Goal: Complete application form

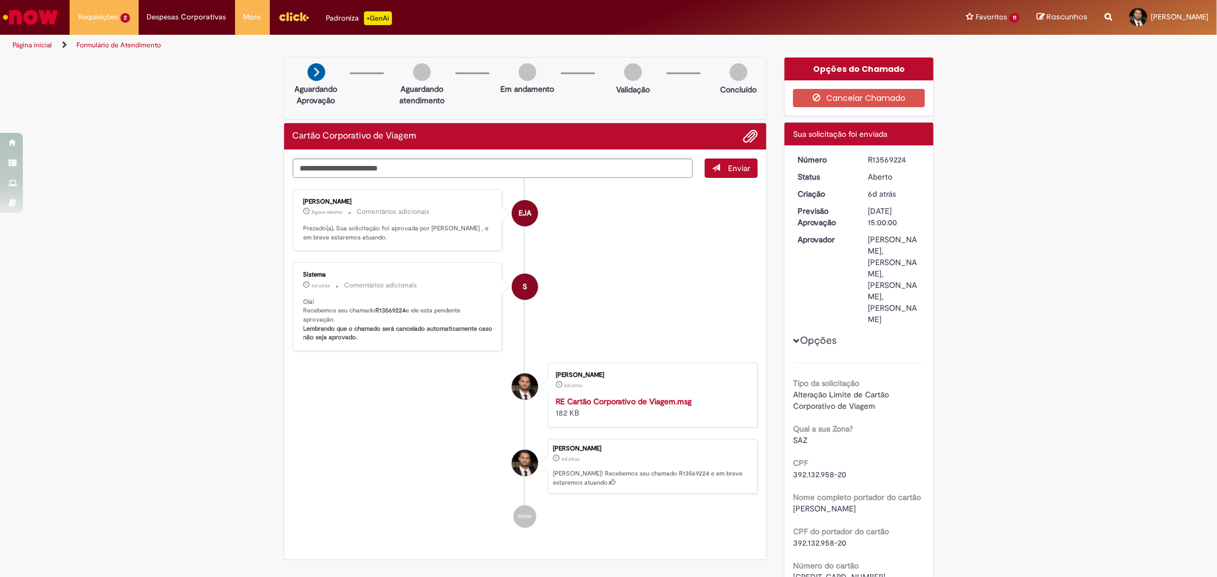
drag, startPoint x: 728, startPoint y: 132, endPoint x: 745, endPoint y: 135, distance: 16.9
click at [734, 132] on li at bounding box center [745, 136] width 23 height 15
